Goal: Task Accomplishment & Management: Manage account settings

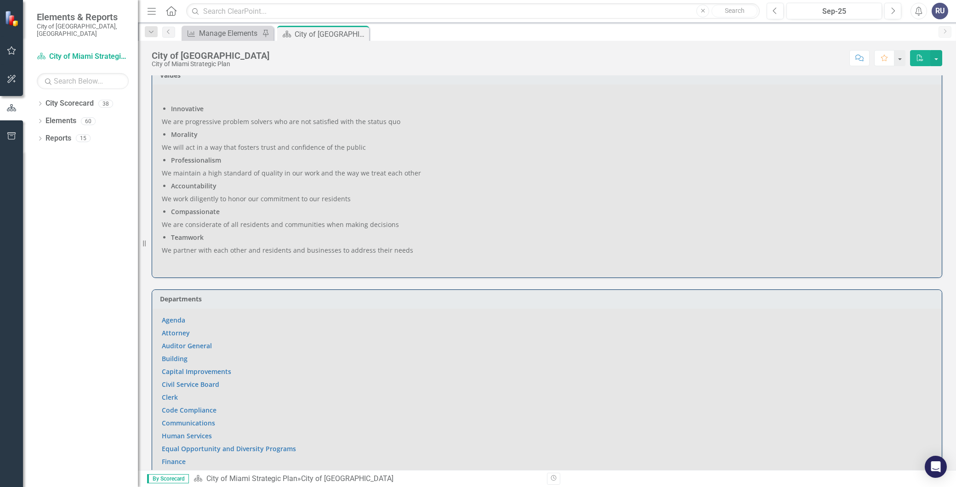
scroll to position [562, 0]
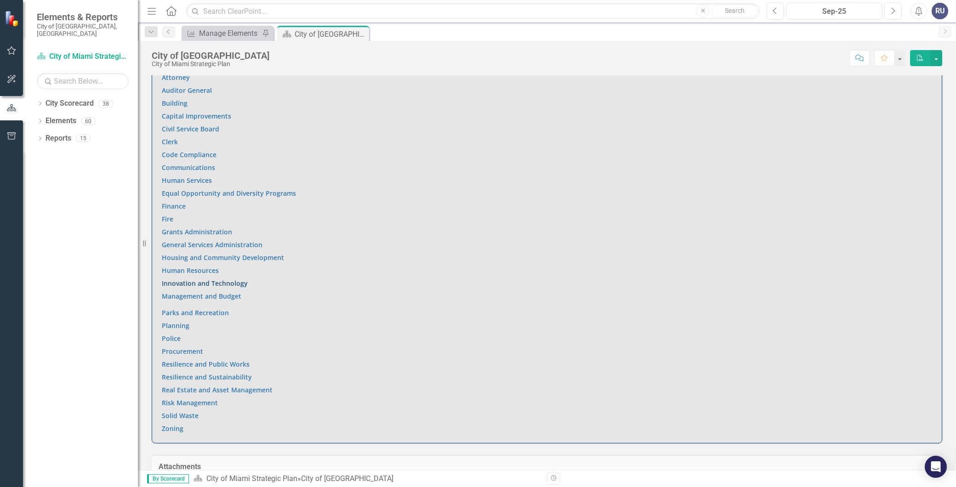
click at [199, 281] on link "Innovation and Technology" at bounding box center [205, 283] width 86 height 9
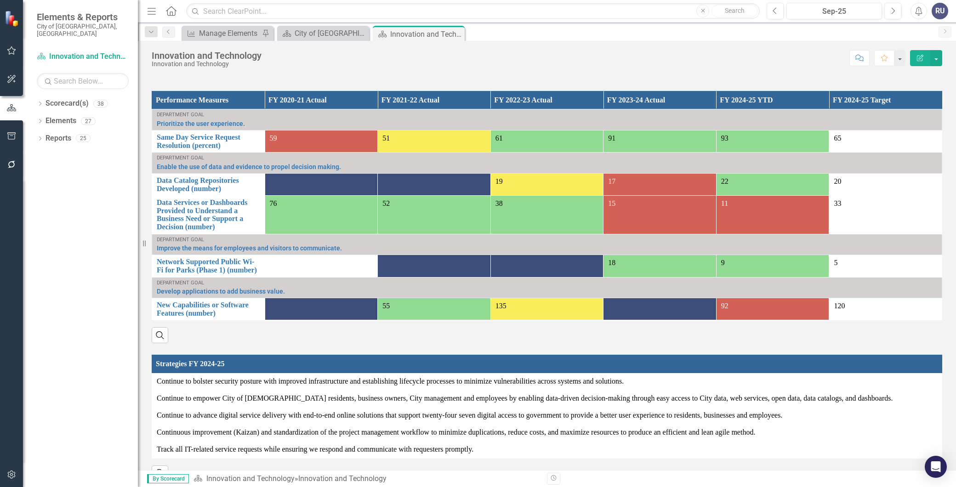
scroll to position [627, 0]
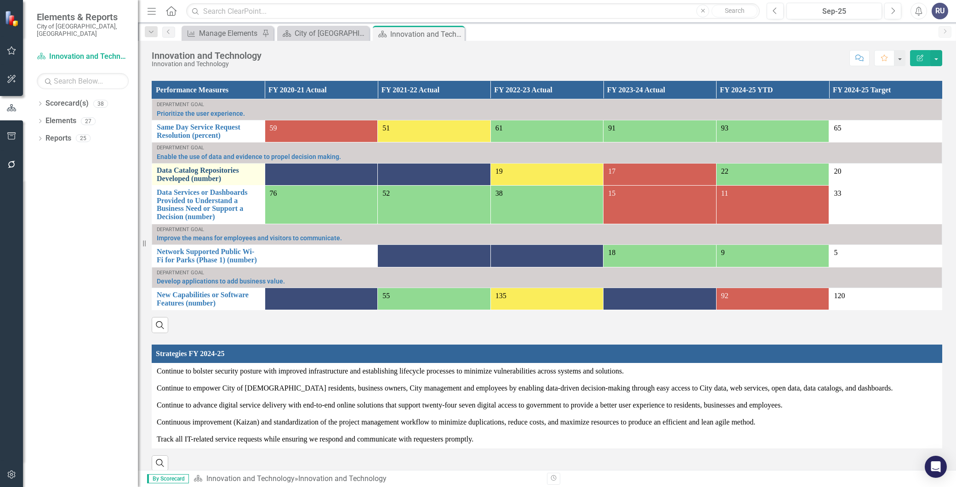
click at [207, 182] on link "Data Catalog Repositories Developed (number)" at bounding box center [208, 174] width 103 height 16
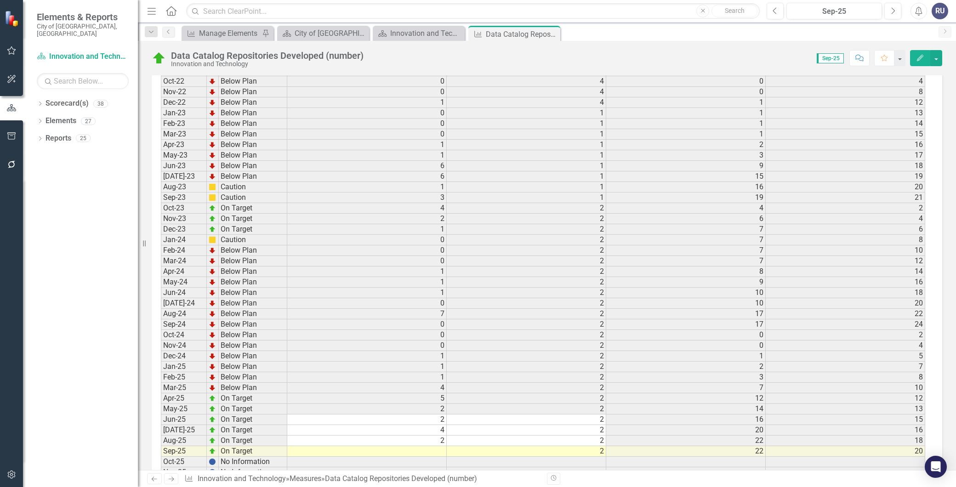
scroll to position [1184, 0]
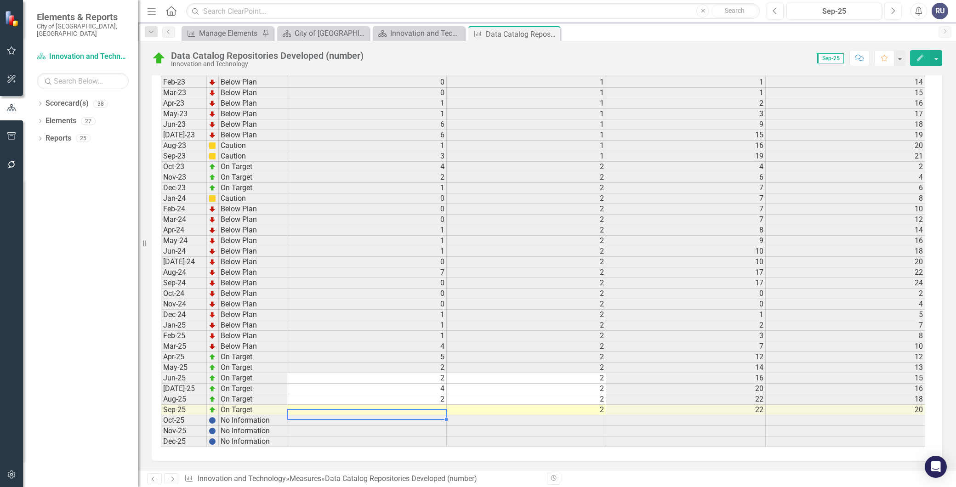
click at [421, 405] on td at bounding box center [367, 410] width 160 height 11
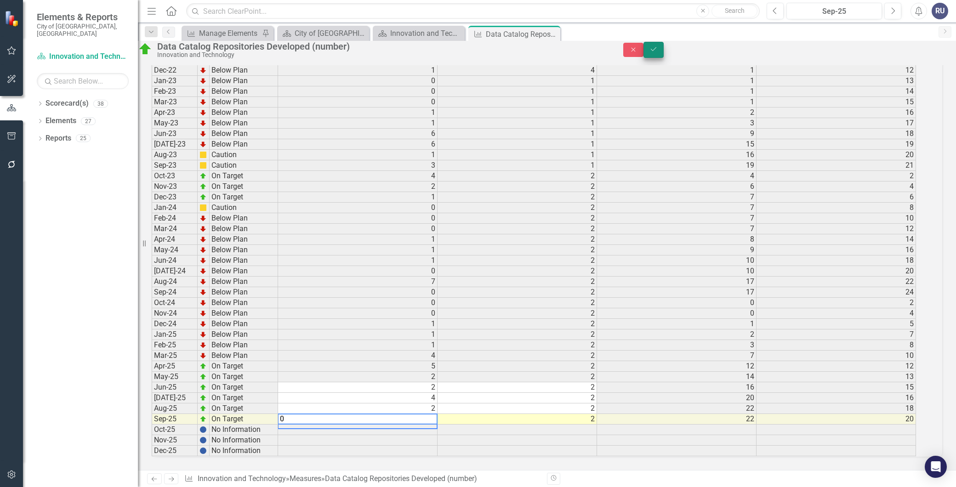
type textarea "0"
click at [664, 57] on button "Save" at bounding box center [654, 50] width 20 height 16
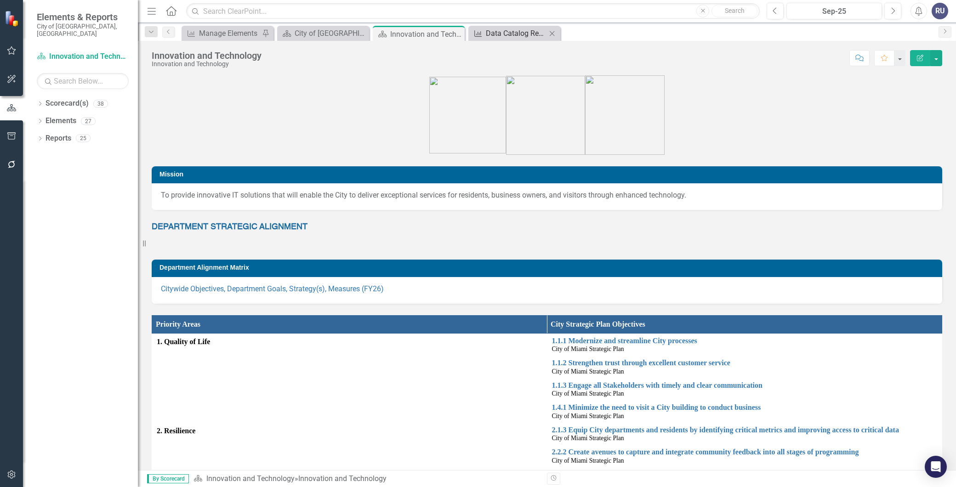
scroll to position [511, 0]
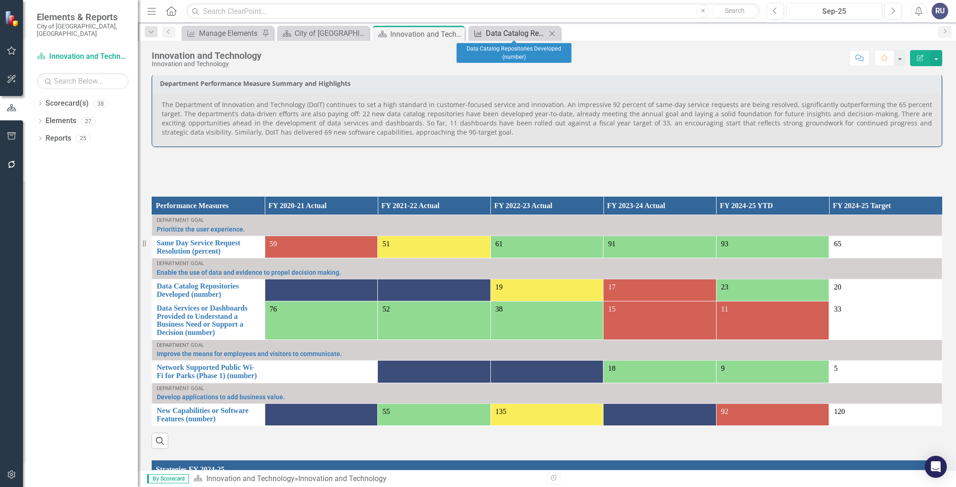
click at [502, 30] on div "Data Catalog Repositories Developed (number)" at bounding box center [516, 33] width 61 height 11
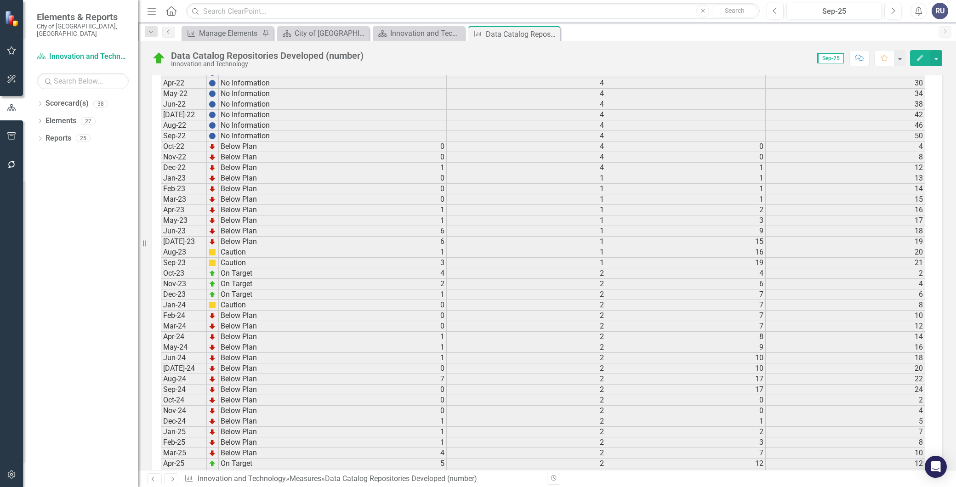
scroll to position [1184, 0]
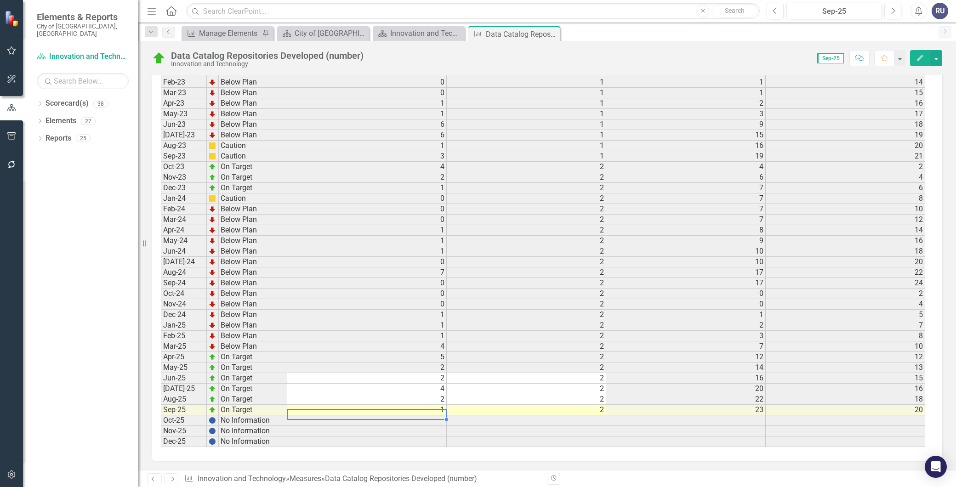
drag, startPoint x: 435, startPoint y: 403, endPoint x: 440, endPoint y: 403, distance: 5.5
click at [437, 405] on td "1" at bounding box center [367, 410] width 160 height 11
click at [442, 405] on td "1" at bounding box center [367, 410] width 160 height 11
click at [442, 405] on textarea "1" at bounding box center [367, 410] width 160 height 11
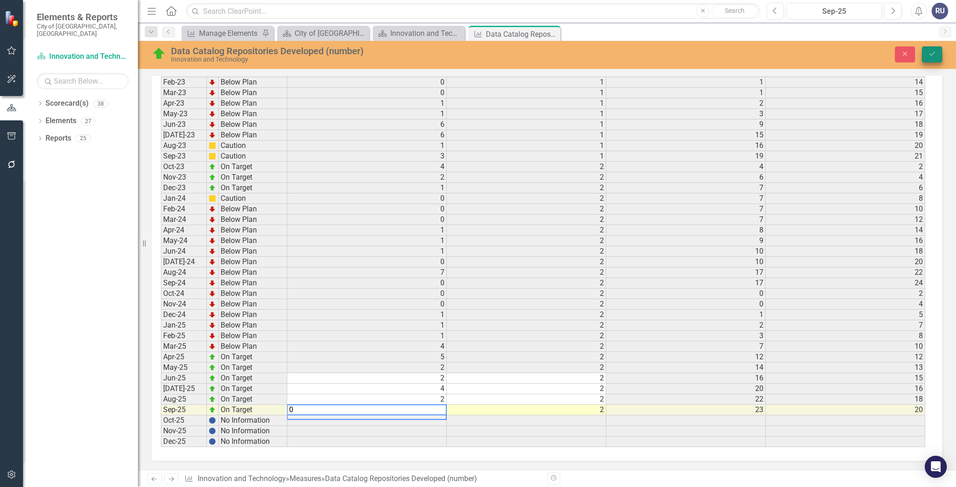
type textarea "0"
click at [935, 51] on icon "Save" at bounding box center [932, 54] width 8 height 6
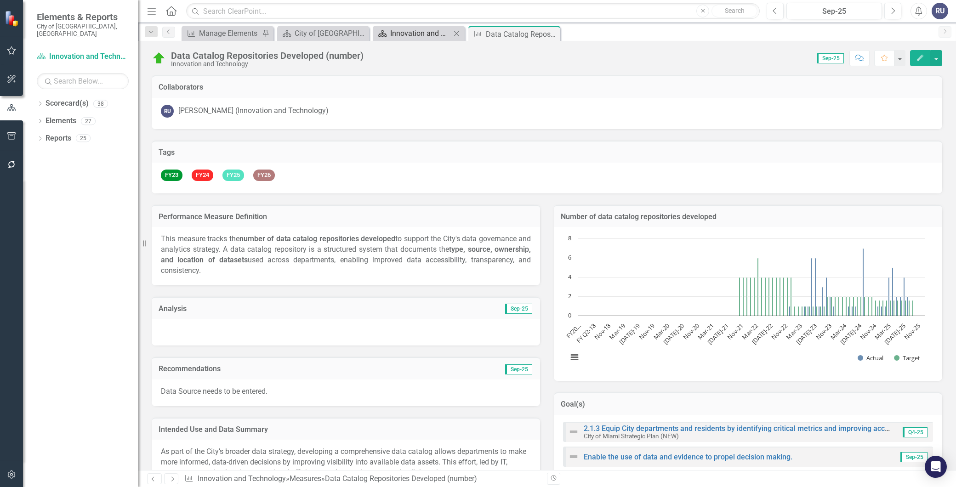
click at [424, 30] on div "Innovation and Technology" at bounding box center [420, 33] width 61 height 11
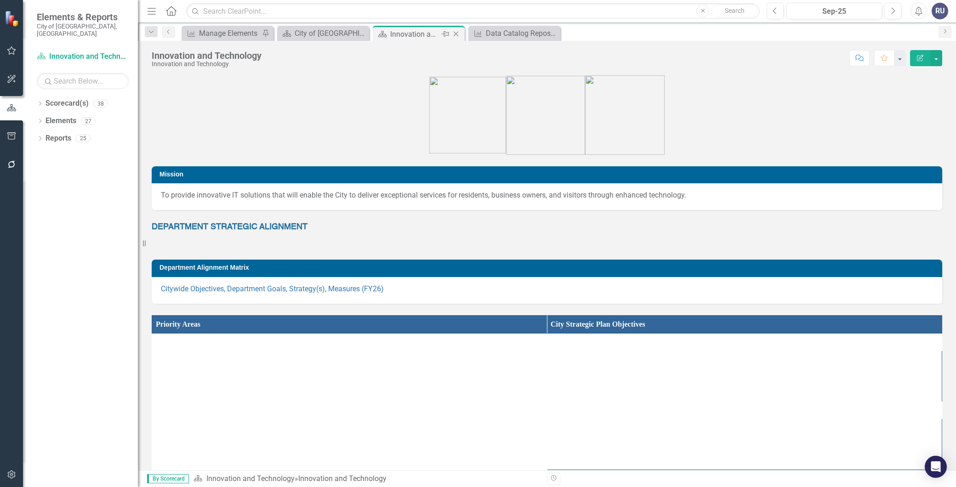
click at [454, 34] on icon "Close" at bounding box center [455, 33] width 9 height 7
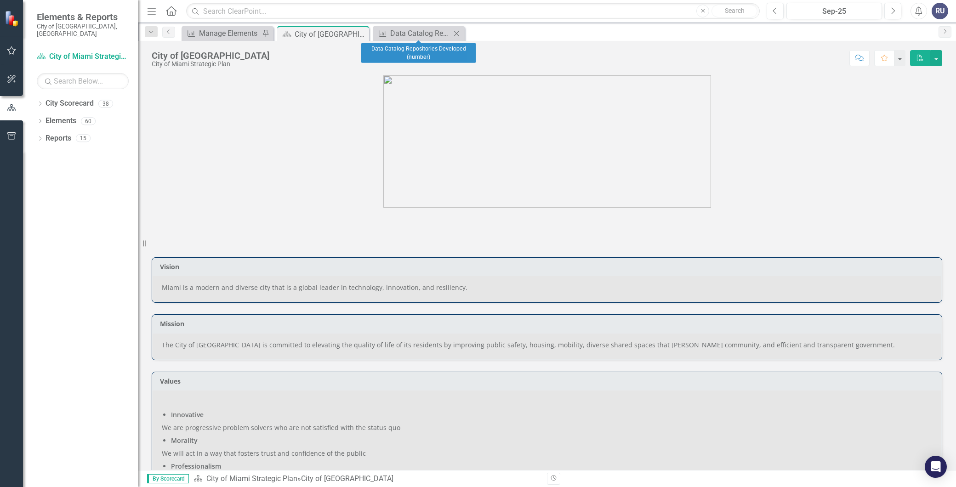
click at [455, 34] on icon "Close" at bounding box center [456, 33] width 9 height 7
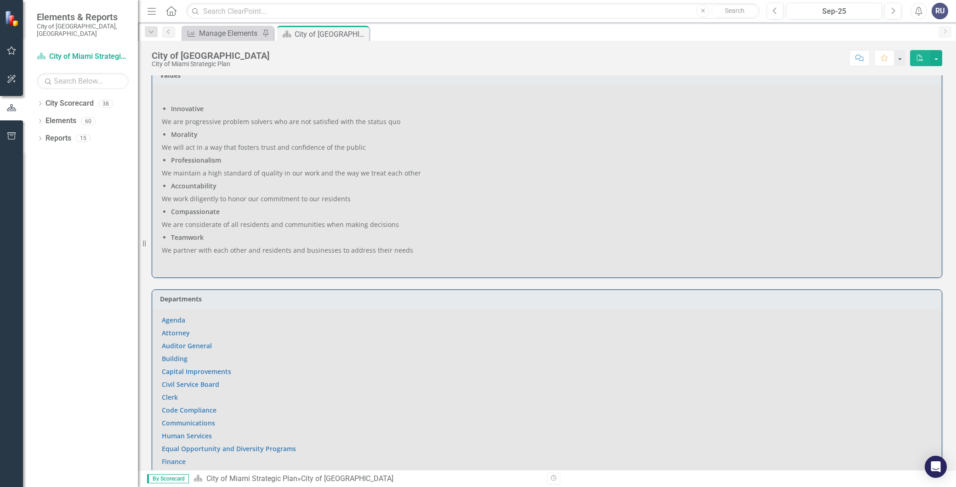
scroll to position [562, 0]
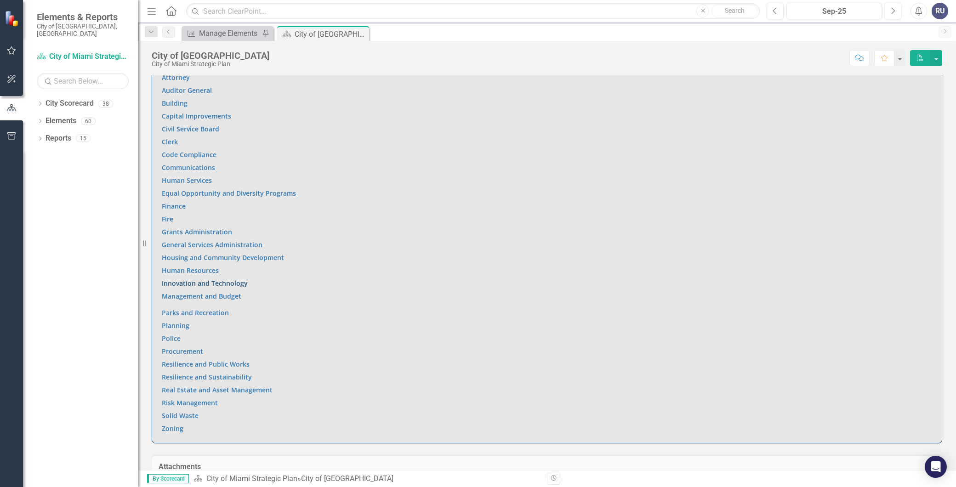
click at [215, 282] on link "Innovation and Technology" at bounding box center [205, 283] width 86 height 9
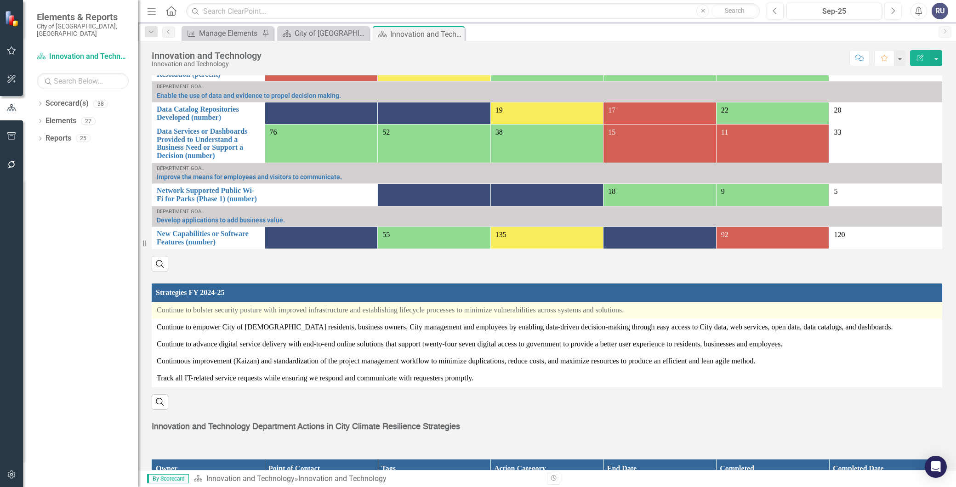
scroll to position [613, 0]
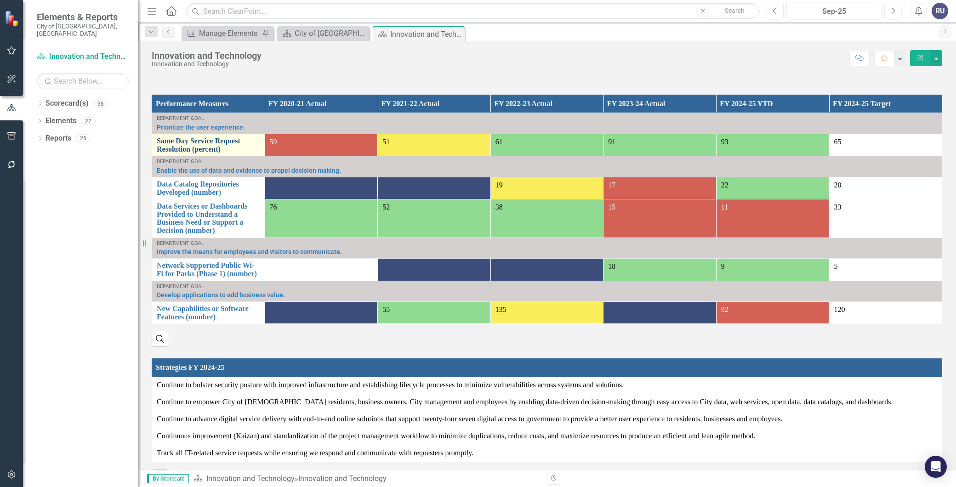
click at [201, 150] on link "Same Day Service Request Resolution (percent)" at bounding box center [208, 145] width 103 height 16
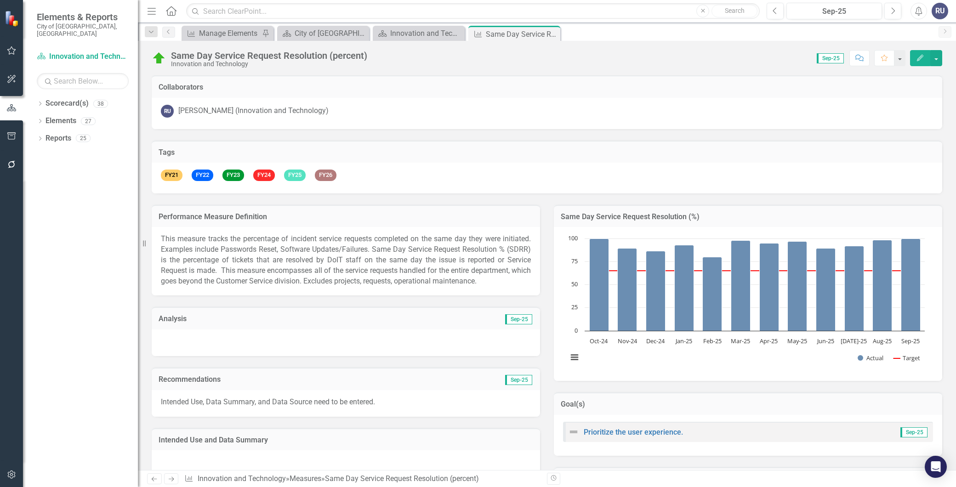
click at [284, 57] on div "Same Day Service Request Resolution (percent)" at bounding box center [269, 56] width 196 height 10
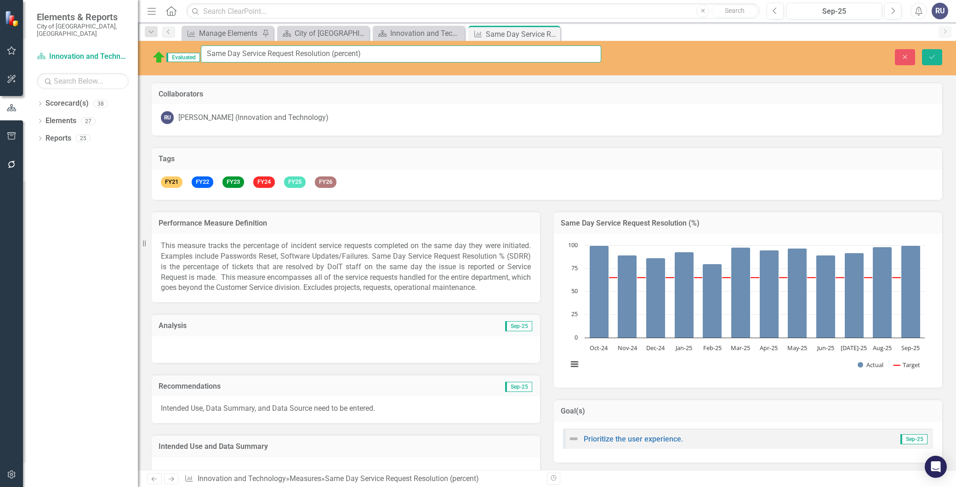
drag, startPoint x: 414, startPoint y: 53, endPoint x: 192, endPoint y: 45, distance: 221.7
click at [192, 46] on div "Evaluated Same Day Service Request Resolution (percent)" at bounding box center [377, 58] width 450 height 24
click at [0, 0] on icon "Close" at bounding box center [0, 0] width 0 height 0
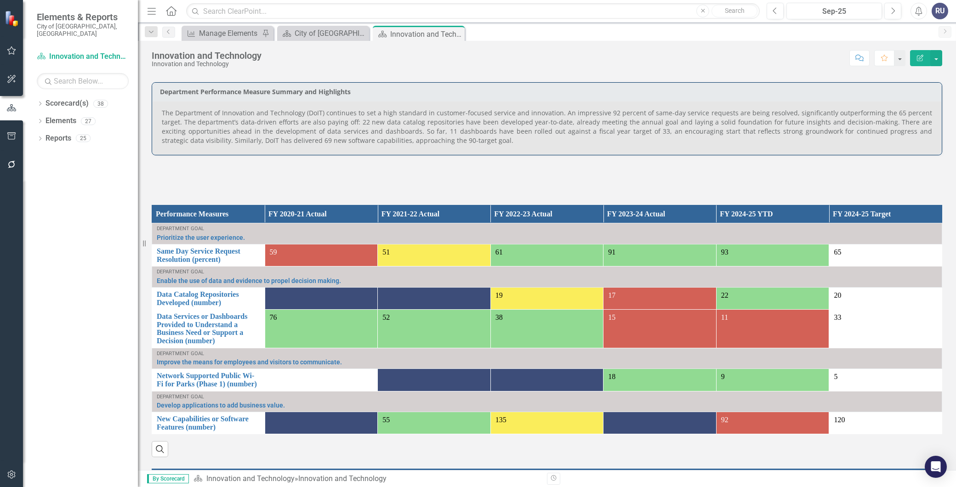
scroll to position [511, 0]
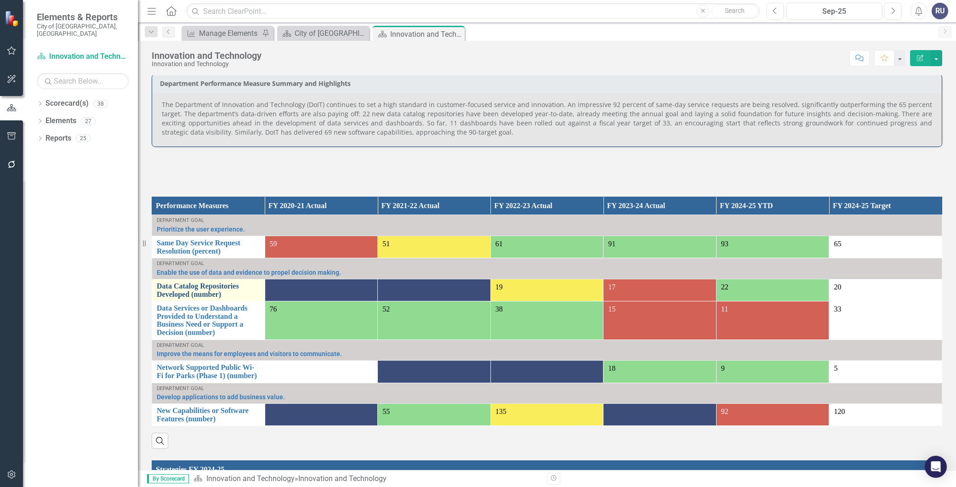
click at [200, 298] on link "Data Catalog Repositories Developed (number)" at bounding box center [208, 290] width 103 height 16
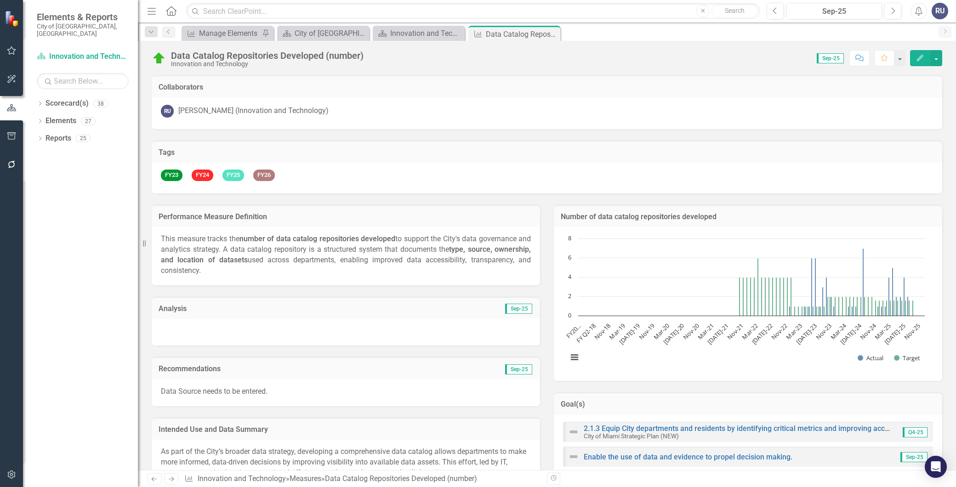
click at [291, 57] on div "Data Catalog Repositories Developed (number)" at bounding box center [267, 56] width 193 height 10
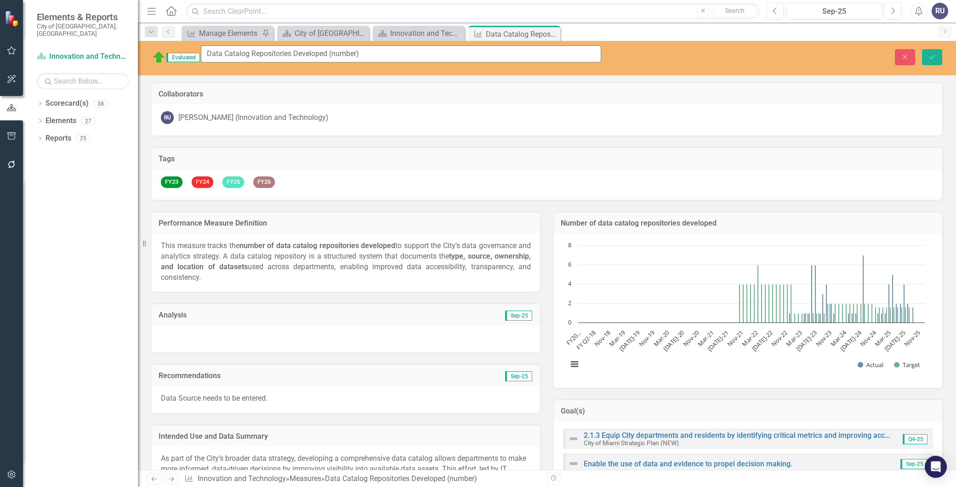
drag, startPoint x: 383, startPoint y: 52, endPoint x: 178, endPoint y: 49, distance: 205.0
click at [178, 49] on div "Evaluated Data Catalog Repositories Developed (number)" at bounding box center [377, 58] width 450 height 24
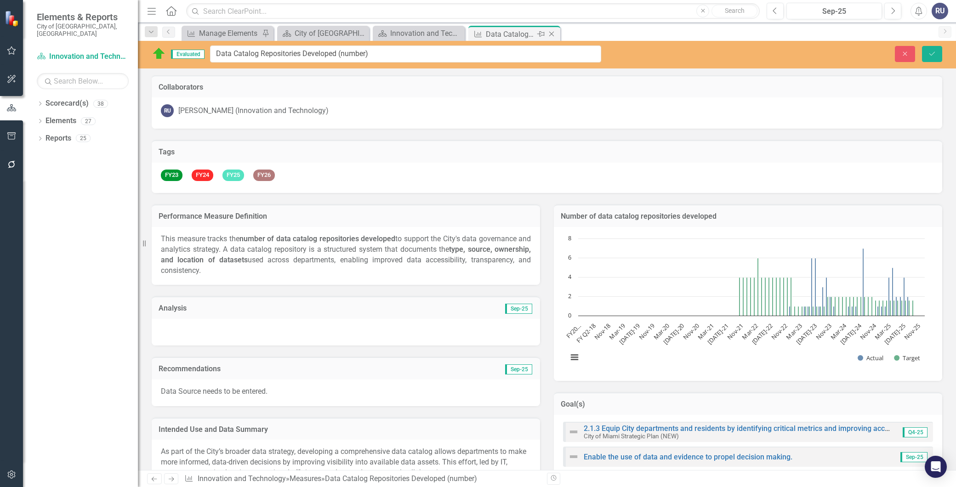
click at [552, 34] on icon "Close" at bounding box center [551, 33] width 9 height 7
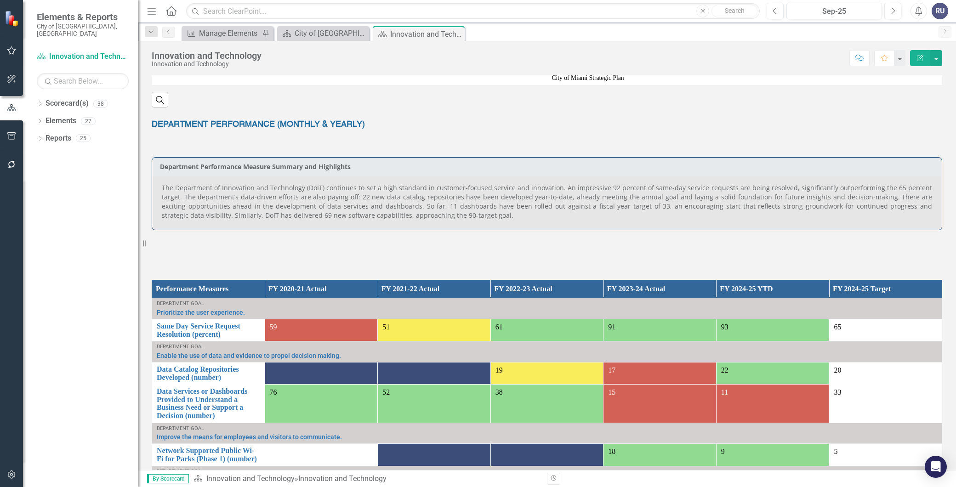
scroll to position [511, 0]
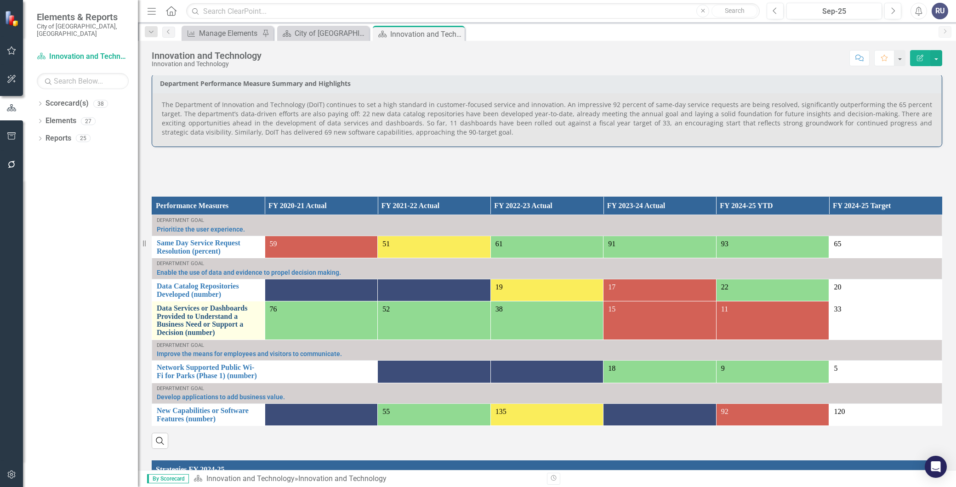
click at [183, 325] on link "Data Services or Dashboards Provided to Understand a Business Need or Support a…" at bounding box center [208, 320] width 103 height 32
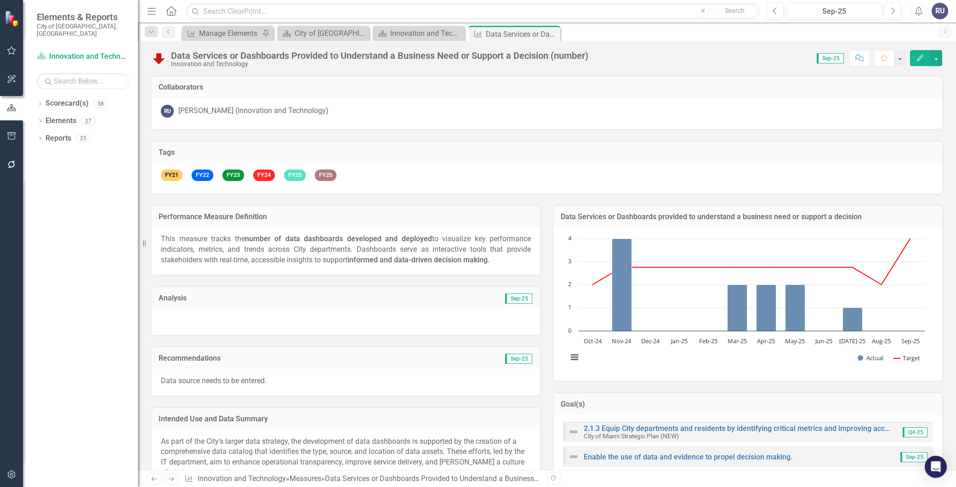
click at [354, 54] on div "Data Services or Dashboards Provided to Understand a Business Need or Support a…" at bounding box center [379, 56] width 417 height 10
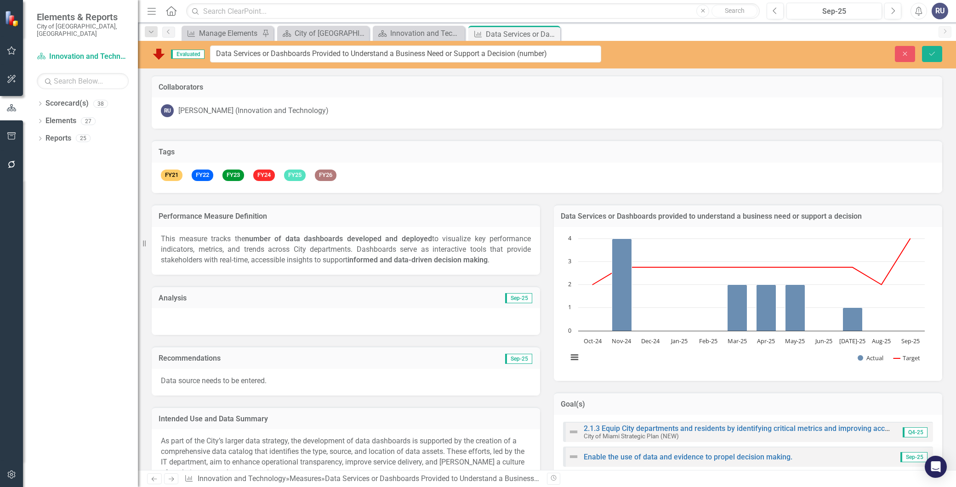
click at [354, 53] on input "Data Services or Dashboards Provided to Understand a Business Need or Support a…" at bounding box center [405, 54] width 391 height 17
drag, startPoint x: 558, startPoint y: 53, endPoint x: 212, endPoint y: 51, distance: 345.2
click at [212, 51] on input "Data Services or Dashboards Provided to Understand a Business Need or Support a…" at bounding box center [405, 54] width 391 height 17
drag, startPoint x: 550, startPoint y: 31, endPoint x: 539, endPoint y: 38, distance: 13.2
click at [0, 0] on icon "Close" at bounding box center [0, 0] width 0 height 0
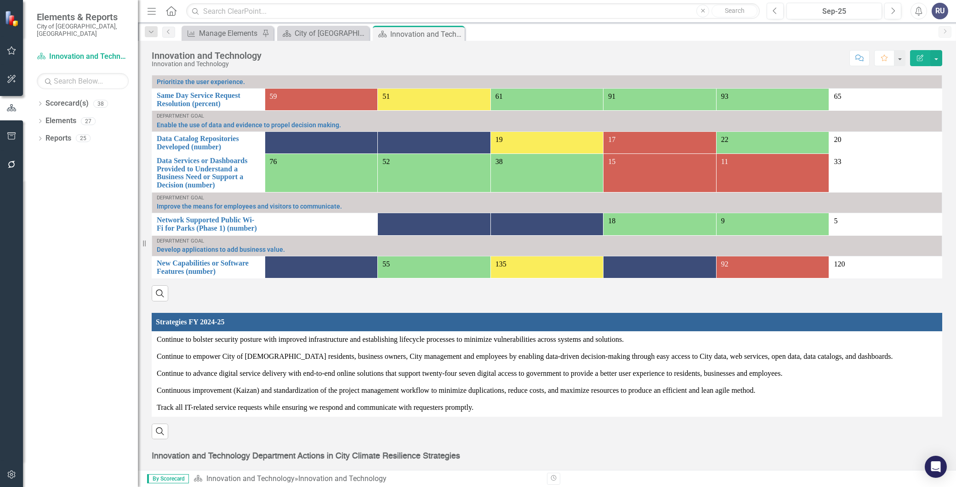
scroll to position [664, 0]
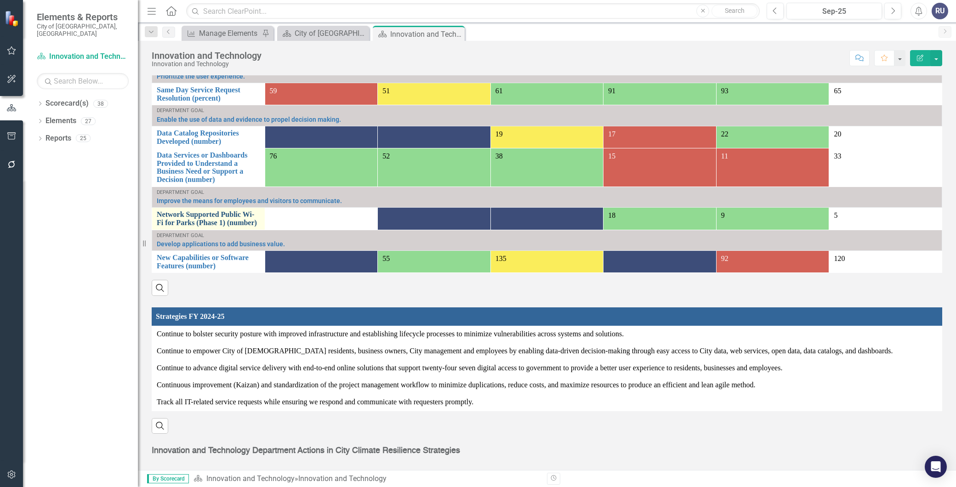
click at [207, 223] on link "Network Supported Public Wi-Fi for Parks (Phase 1) (number)" at bounding box center [208, 219] width 103 height 16
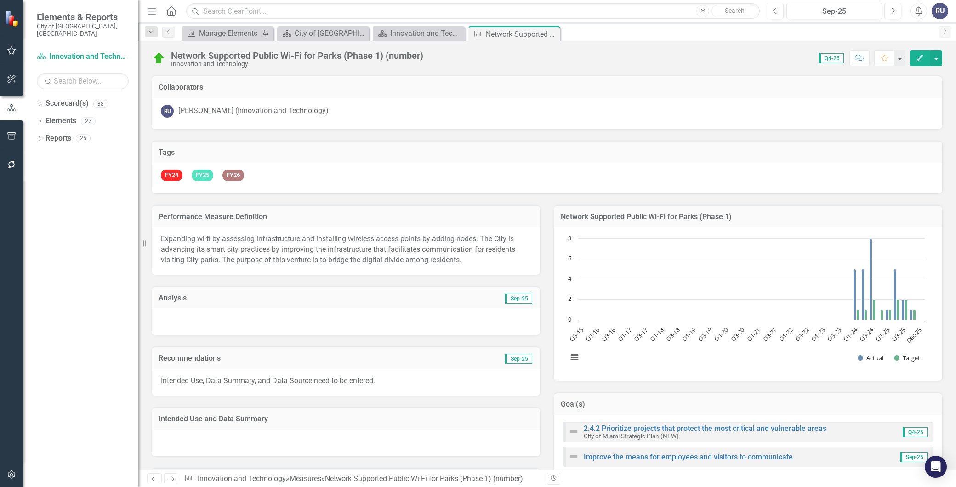
click at [237, 52] on div "Network Supported Public Wi-Fi for Parks (Phase 1) (number)" at bounding box center [297, 56] width 252 height 10
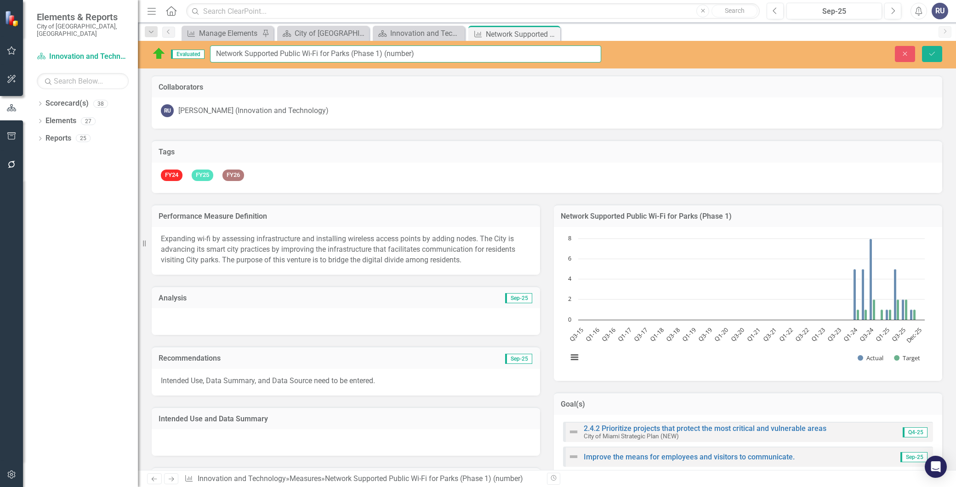
drag, startPoint x: 427, startPoint y: 51, endPoint x: 209, endPoint y: 51, distance: 217.4
click at [209, 51] on div "Evaluated Network Supported Public Wi-Fi for Parks (Phase 1) (number)" at bounding box center [377, 54] width 450 height 17
click at [552, 34] on icon "Close" at bounding box center [551, 33] width 9 height 7
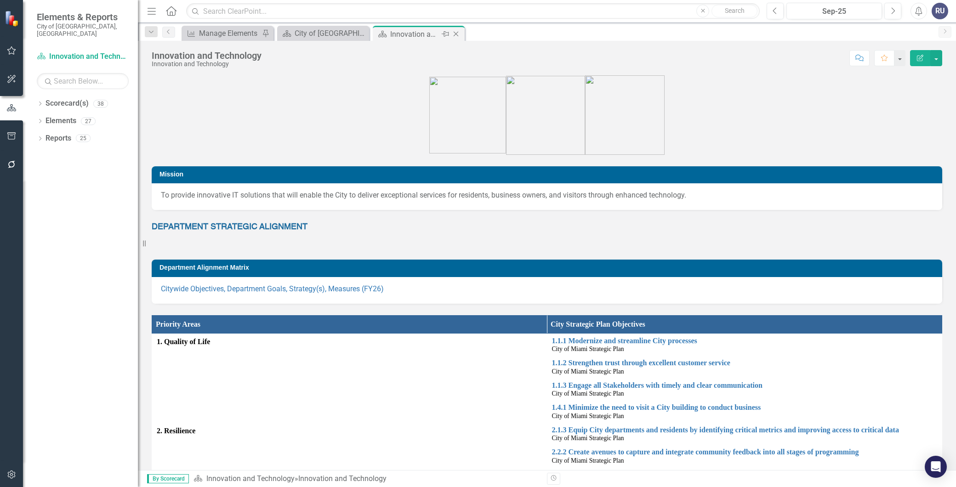
click at [417, 28] on div "Innovation and Technology" at bounding box center [414, 33] width 49 height 11
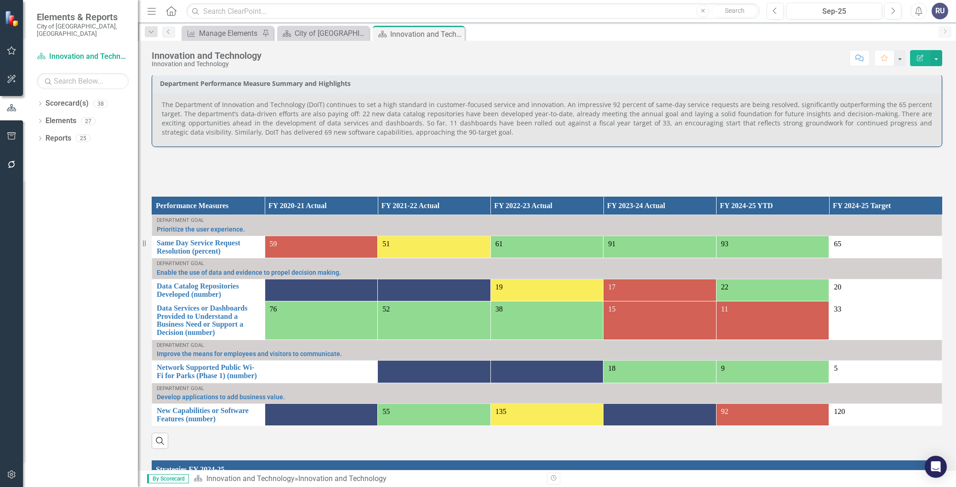
scroll to position [715, 0]
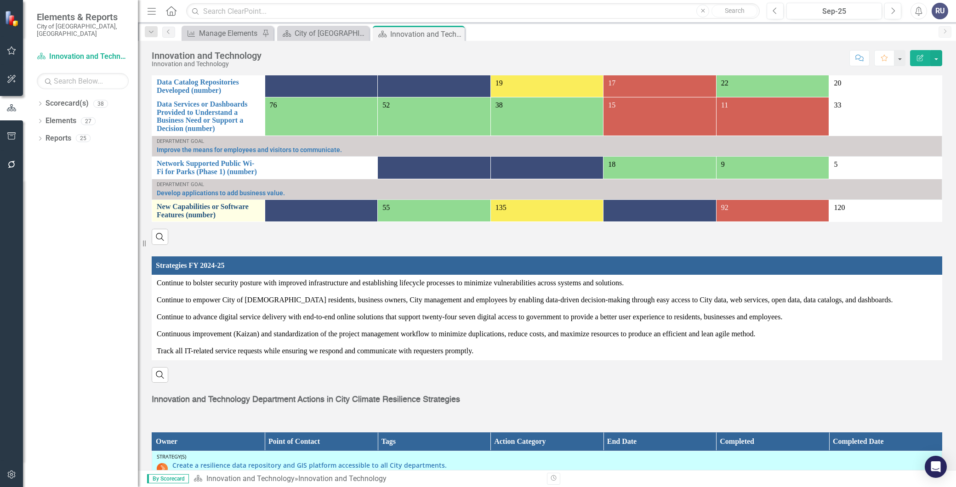
click at [186, 217] on link "New Capabilities or Software Features (number)" at bounding box center [208, 211] width 103 height 16
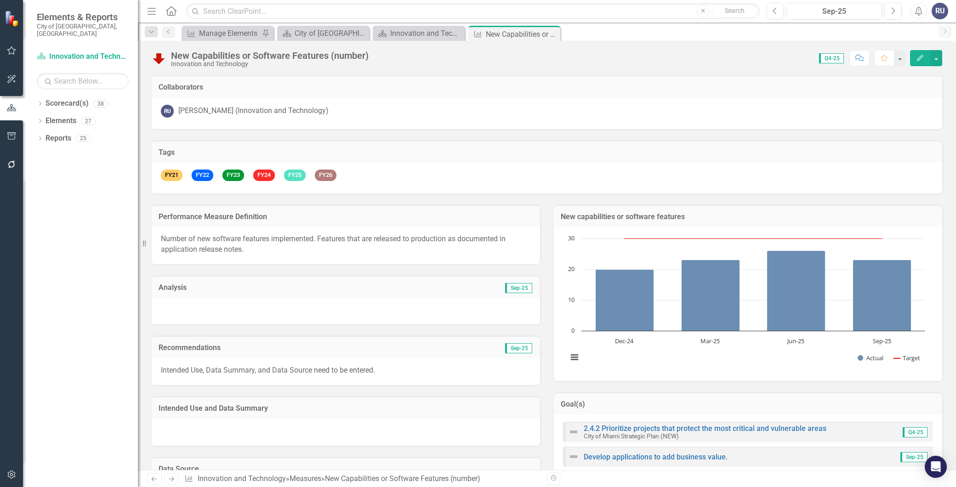
click at [287, 60] on div "New Capabilities or Software Features (number)" at bounding box center [270, 56] width 198 height 10
click at [287, 59] on div "New Capabilities or Software Features (number)" at bounding box center [270, 56] width 198 height 10
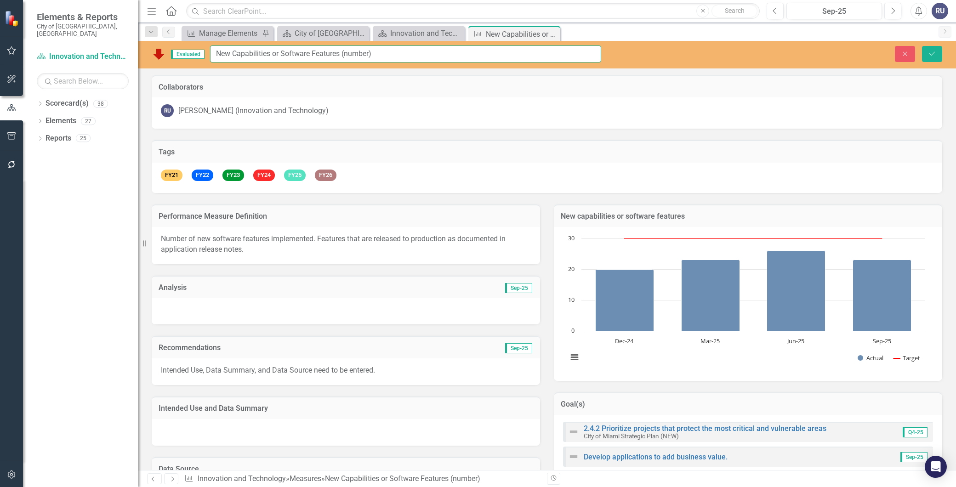
drag, startPoint x: 384, startPoint y: 52, endPoint x: 165, endPoint y: 46, distance: 218.4
click at [165, 46] on div "Evaluated New Capabilities or Software Features (number)" at bounding box center [377, 54] width 450 height 17
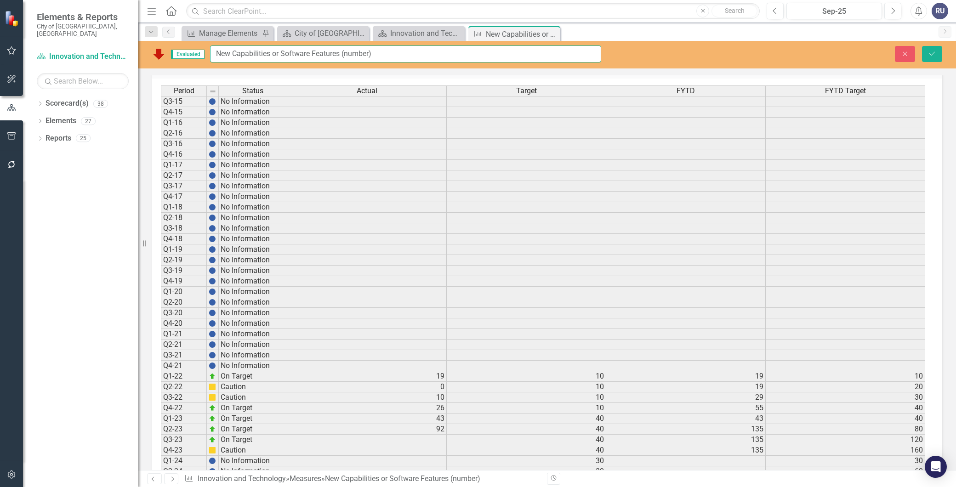
scroll to position [619, 0]
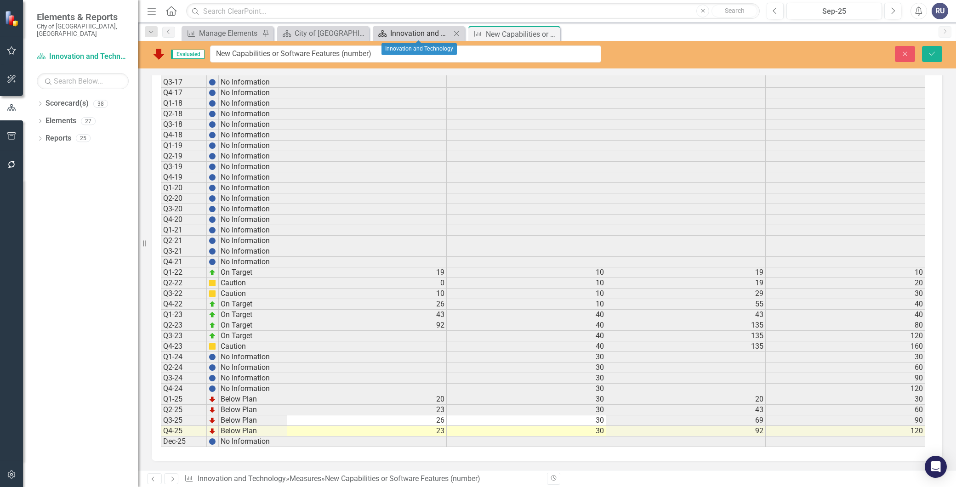
click at [410, 29] on div "Innovation and Technology" at bounding box center [420, 33] width 61 height 11
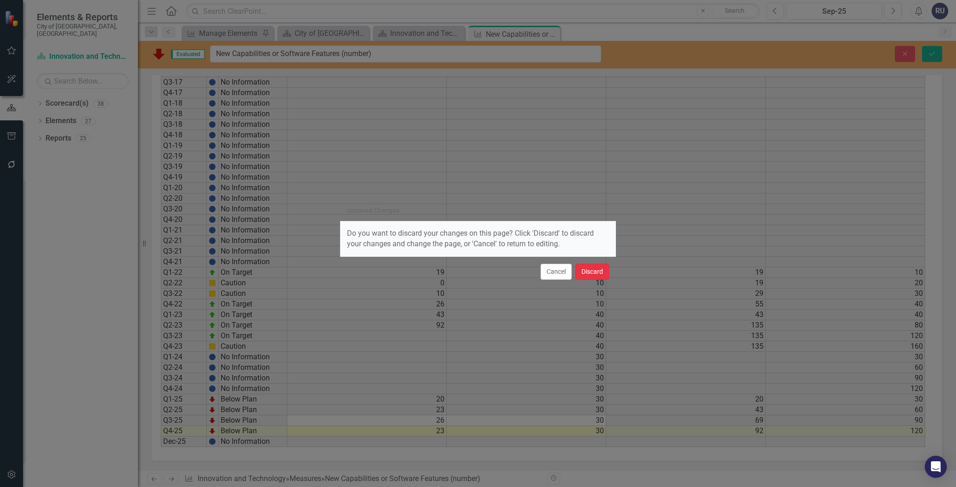
click at [590, 269] on button "Discard" at bounding box center [593, 272] width 34 height 16
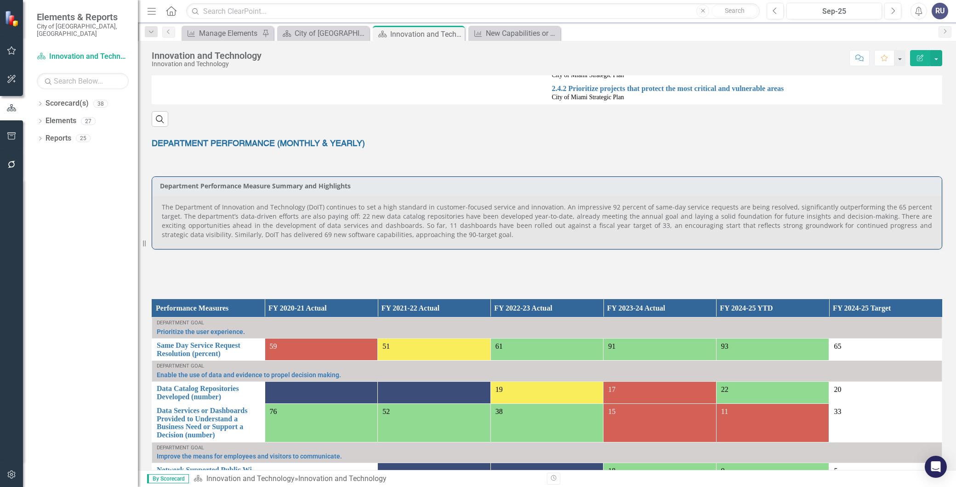
scroll to position [460, 0]
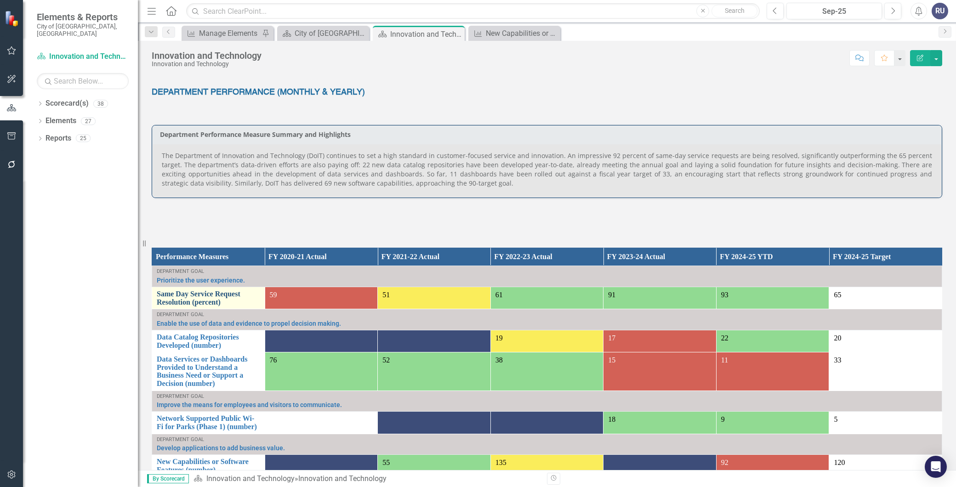
click at [208, 306] on link "Same Day Service Request Resolution (percent)" at bounding box center [208, 298] width 103 height 16
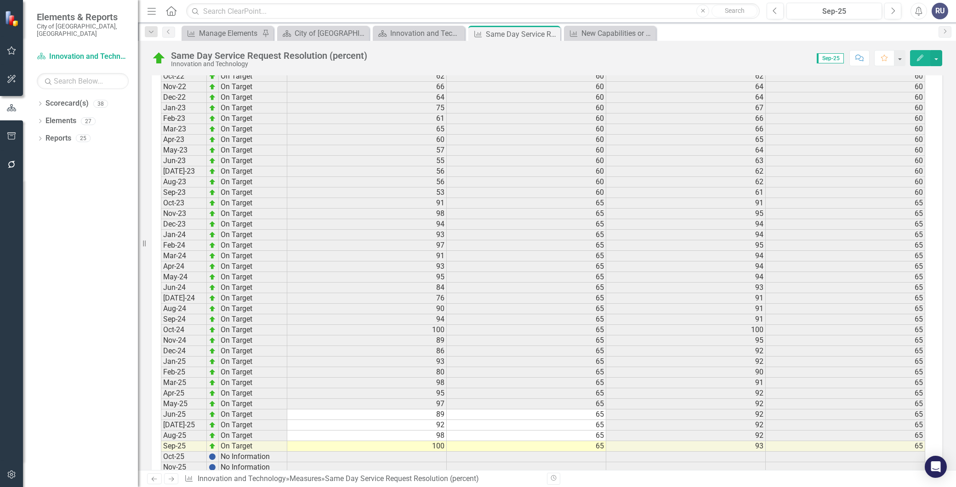
scroll to position [1158, 0]
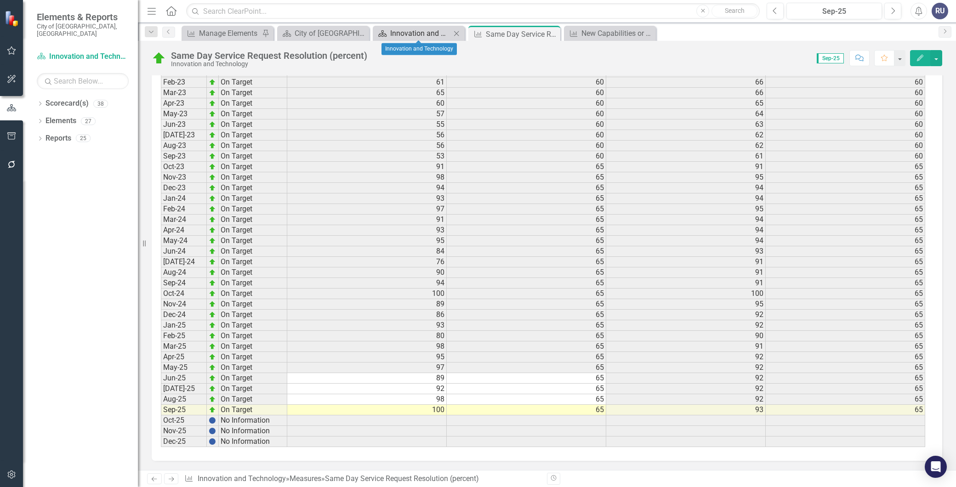
click at [421, 31] on div "Innovation and Technology" at bounding box center [420, 33] width 61 height 11
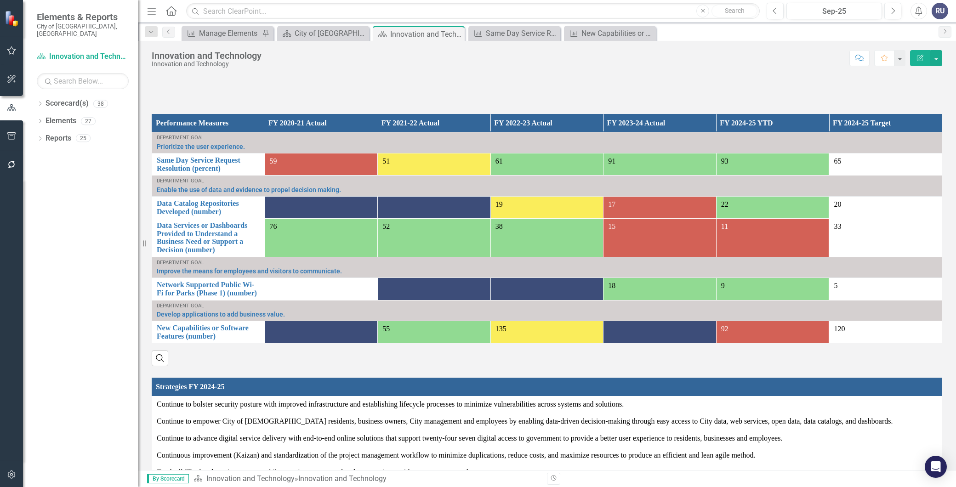
scroll to position [715, 0]
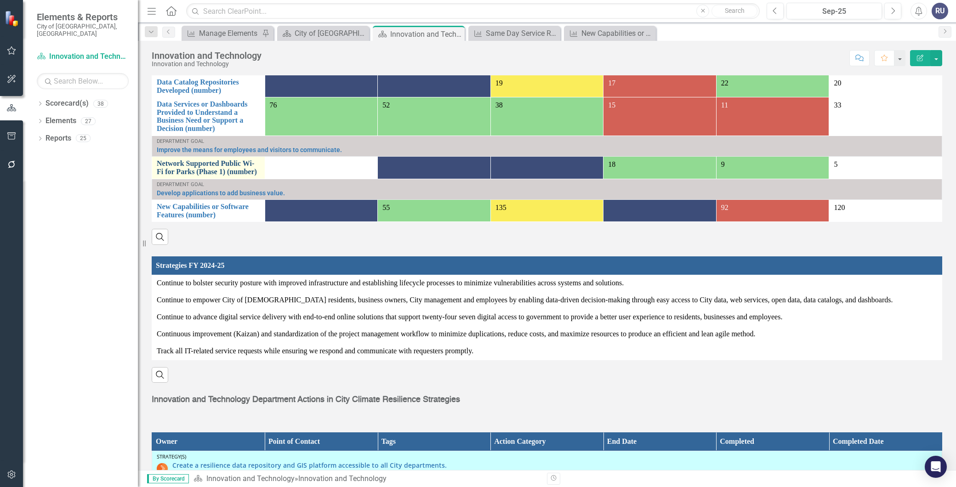
click at [209, 175] on link "Network Supported Public Wi-Fi for Parks (Phase 1) (number)" at bounding box center [208, 168] width 103 height 16
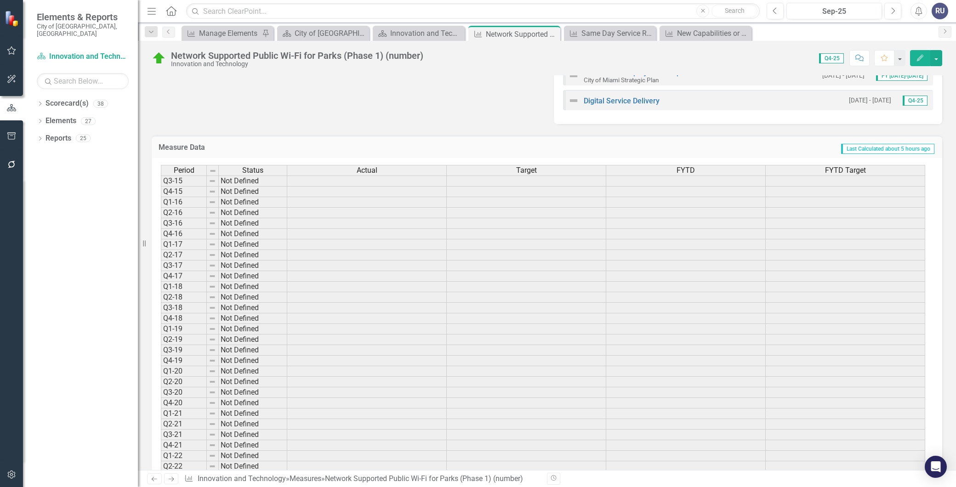
scroll to position [644, 0]
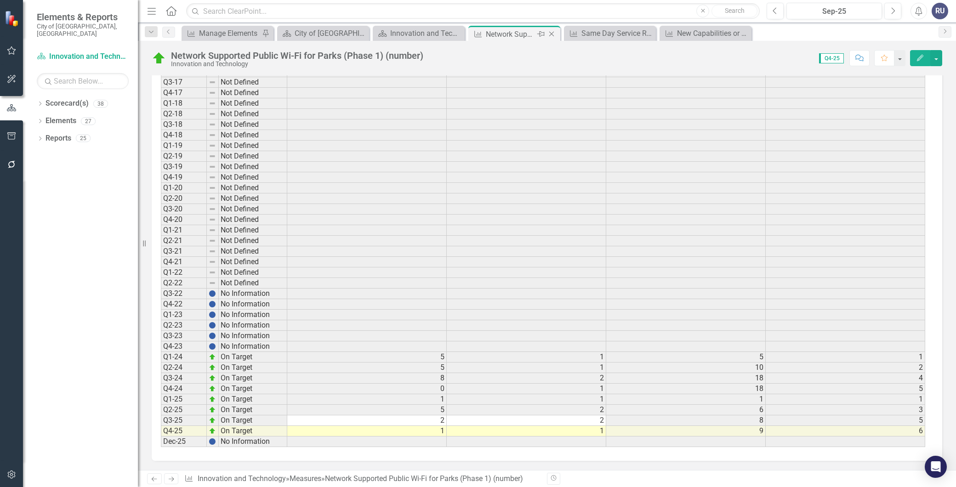
click at [550, 34] on icon "Close" at bounding box center [551, 33] width 9 height 7
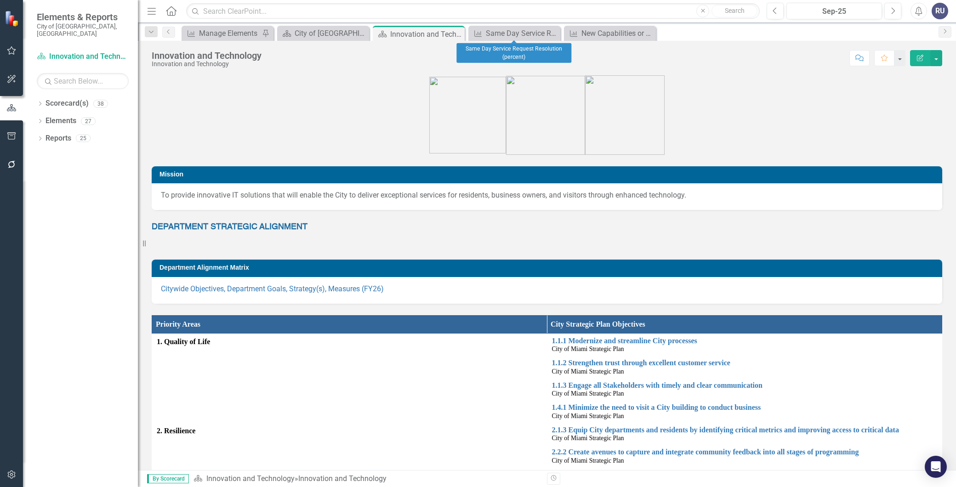
click at [0, 0] on icon "Close" at bounding box center [0, 0] width 0 height 0
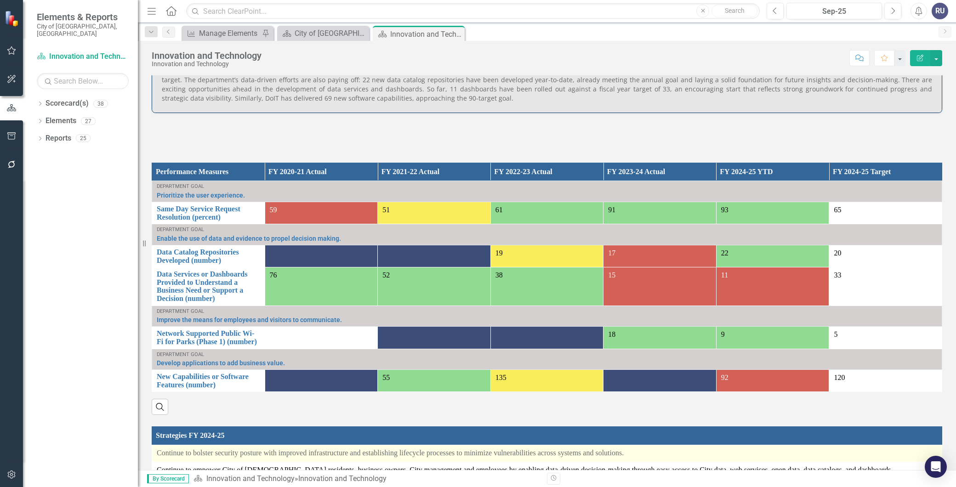
scroll to position [562, 0]
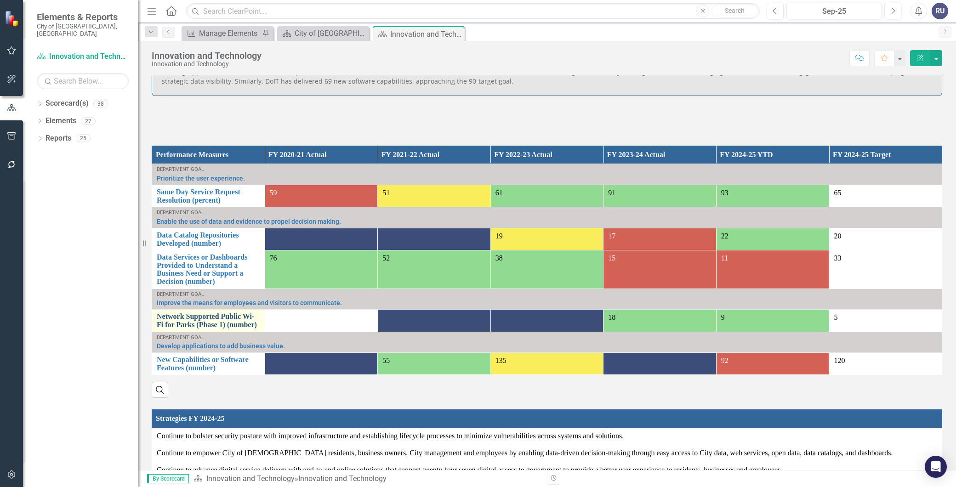
click at [236, 326] on link "Network Supported Public Wi-Fi for Parks (Phase 1) (number)" at bounding box center [208, 321] width 103 height 16
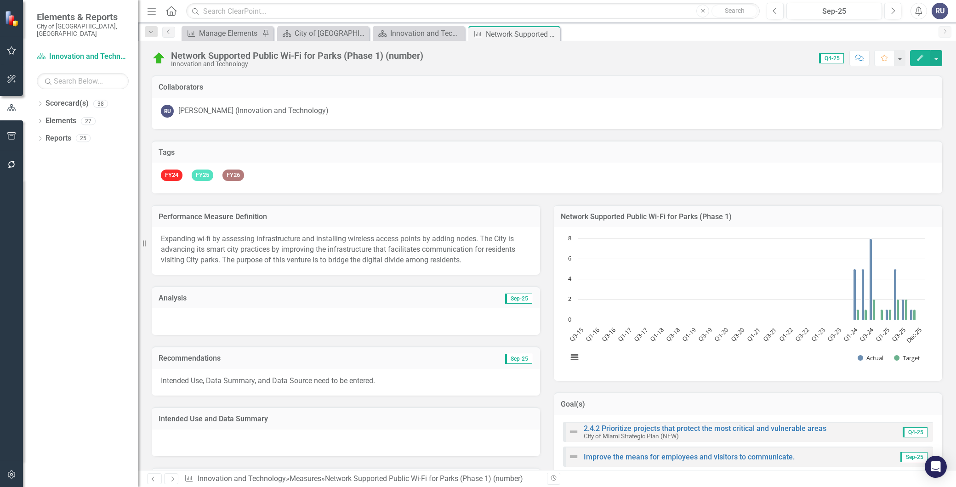
click at [384, 52] on div "Network Supported Public Wi-Fi for Parks (Phase 1) (number)" at bounding box center [297, 56] width 252 height 10
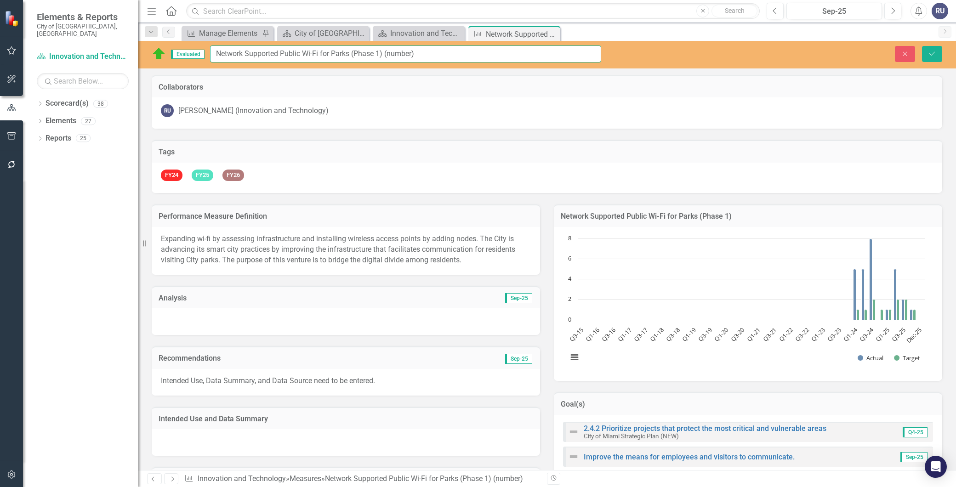
click at [386, 53] on input "Network Supported Public Wi-Fi for Parks (Phase 1) (number)" at bounding box center [405, 54] width 391 height 17
type input "Network Supported Public Wi-Fi for Parks (number)"
click at [936, 53] on button "Save" at bounding box center [932, 54] width 20 height 16
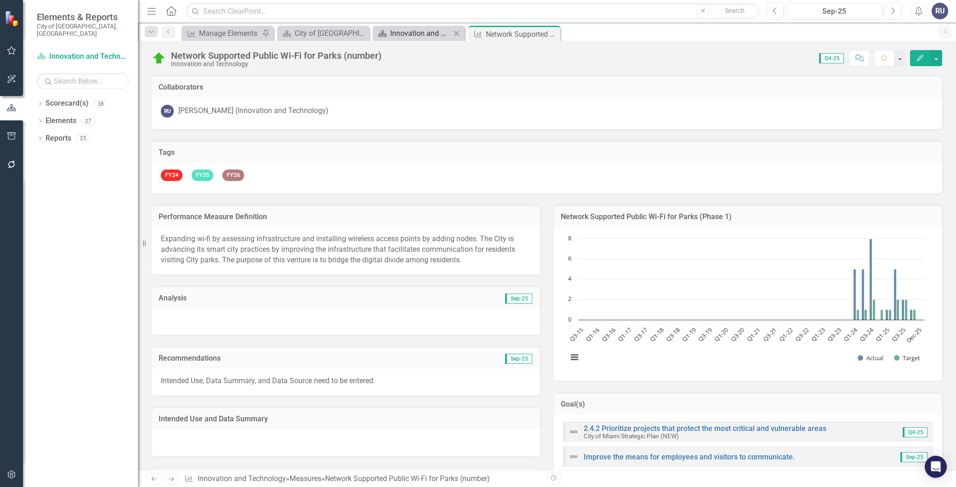
click at [398, 33] on div "Innovation and Technology" at bounding box center [420, 33] width 61 height 11
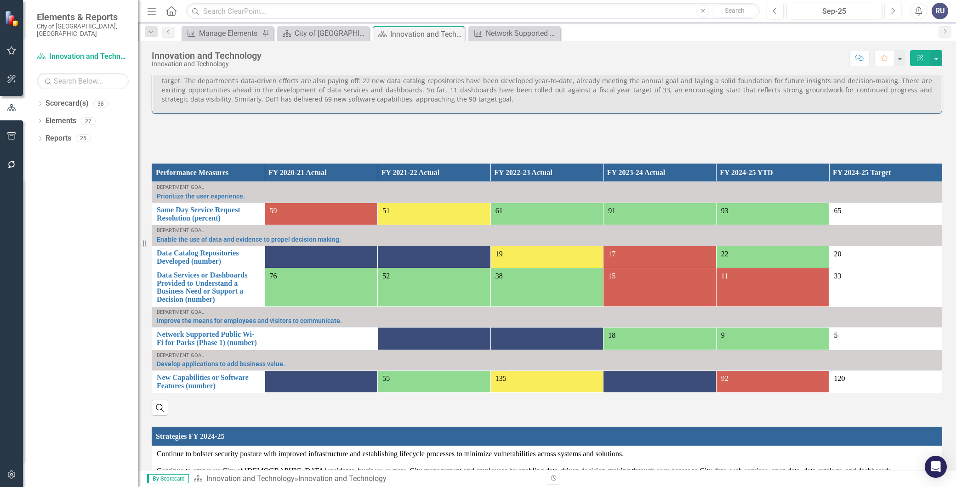
scroll to position [562, 0]
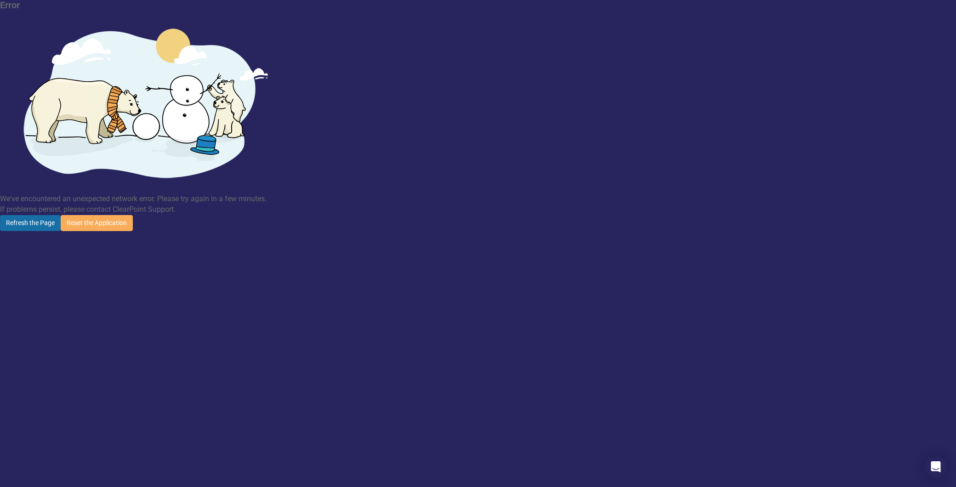
click at [61, 215] on button "Refresh the Page" at bounding box center [30, 223] width 61 height 16
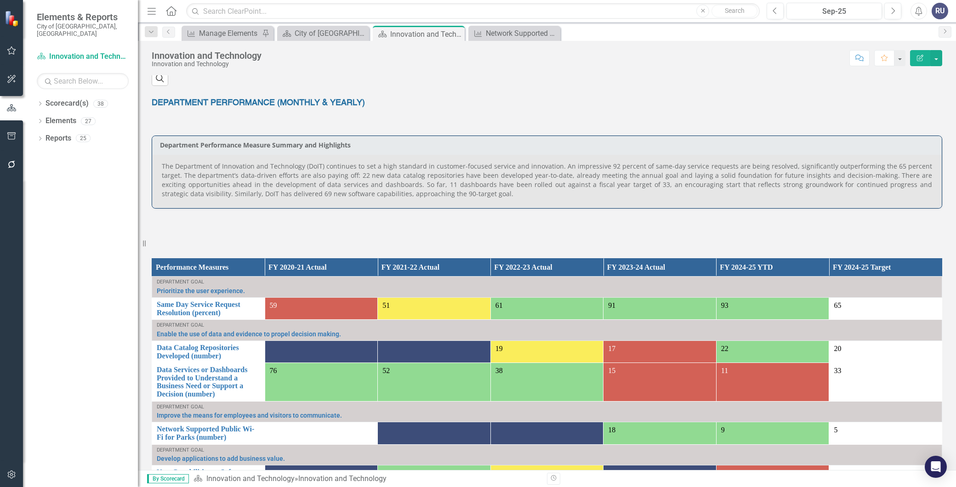
scroll to position [500, 0]
